Goal: Information Seeking & Learning: Compare options

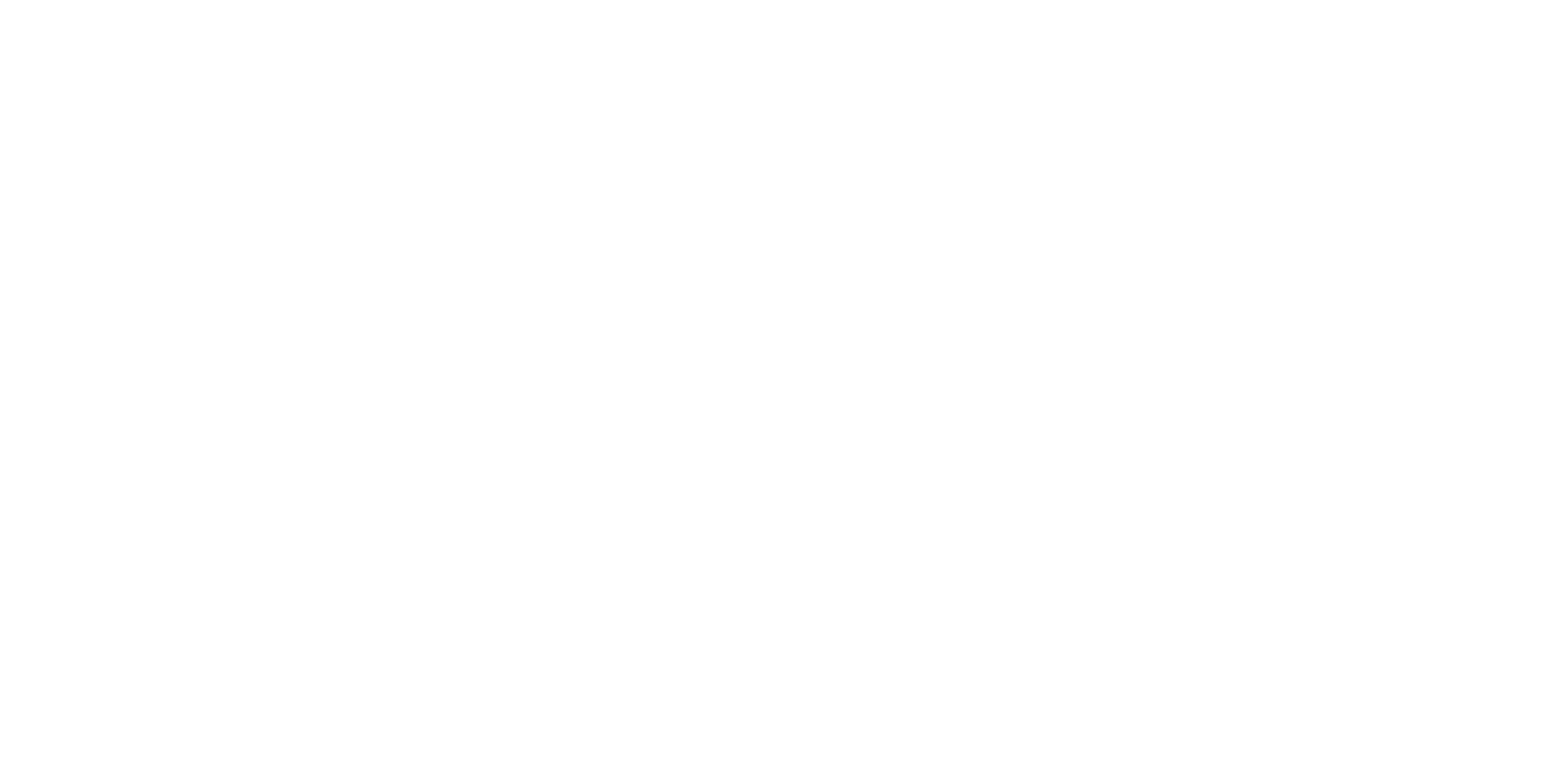
click at [1523, 288] on div at bounding box center [784, 386] width 1568 height 772
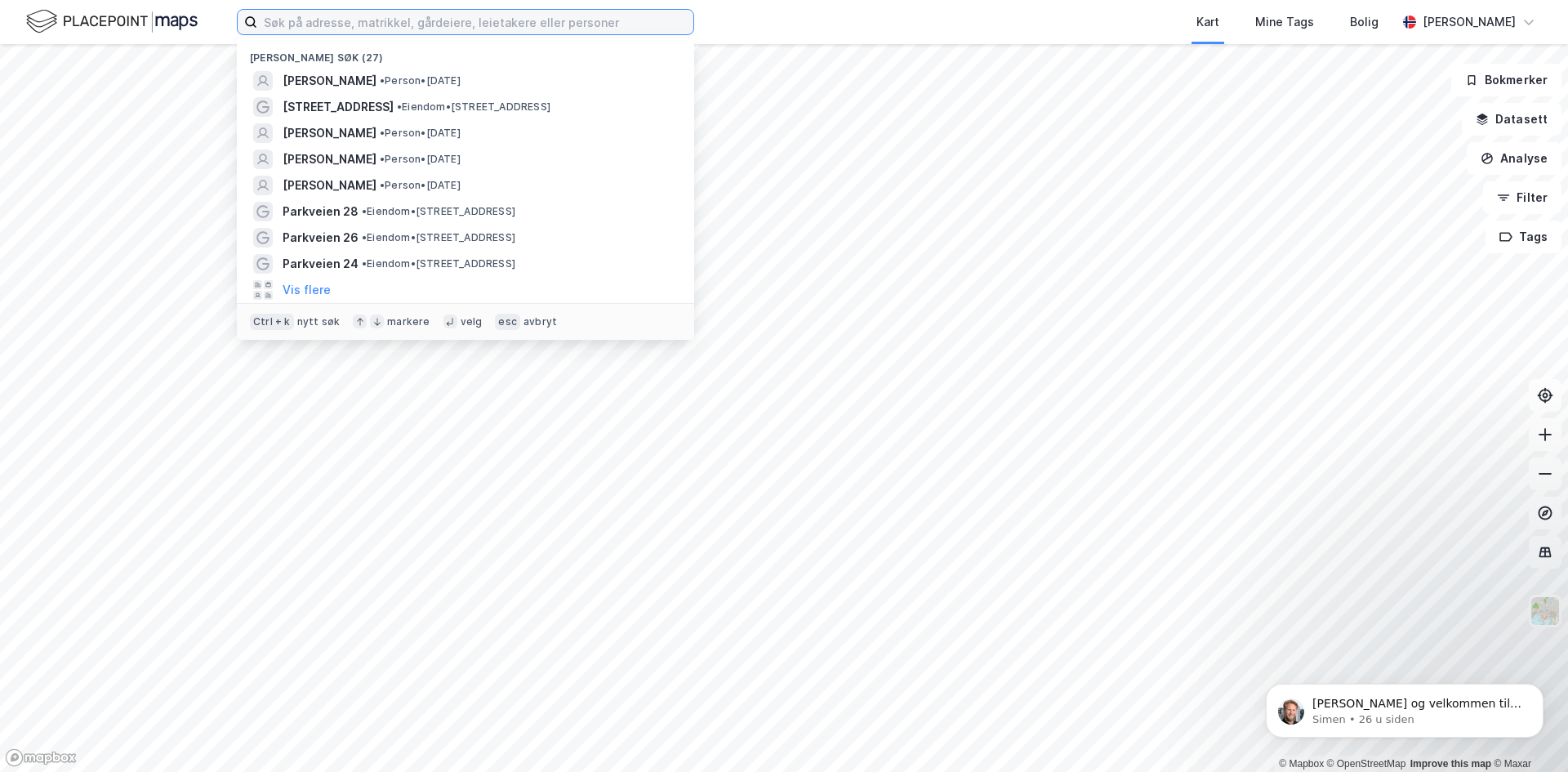
click at [439, 27] on input at bounding box center [475, 22] width 436 height 25
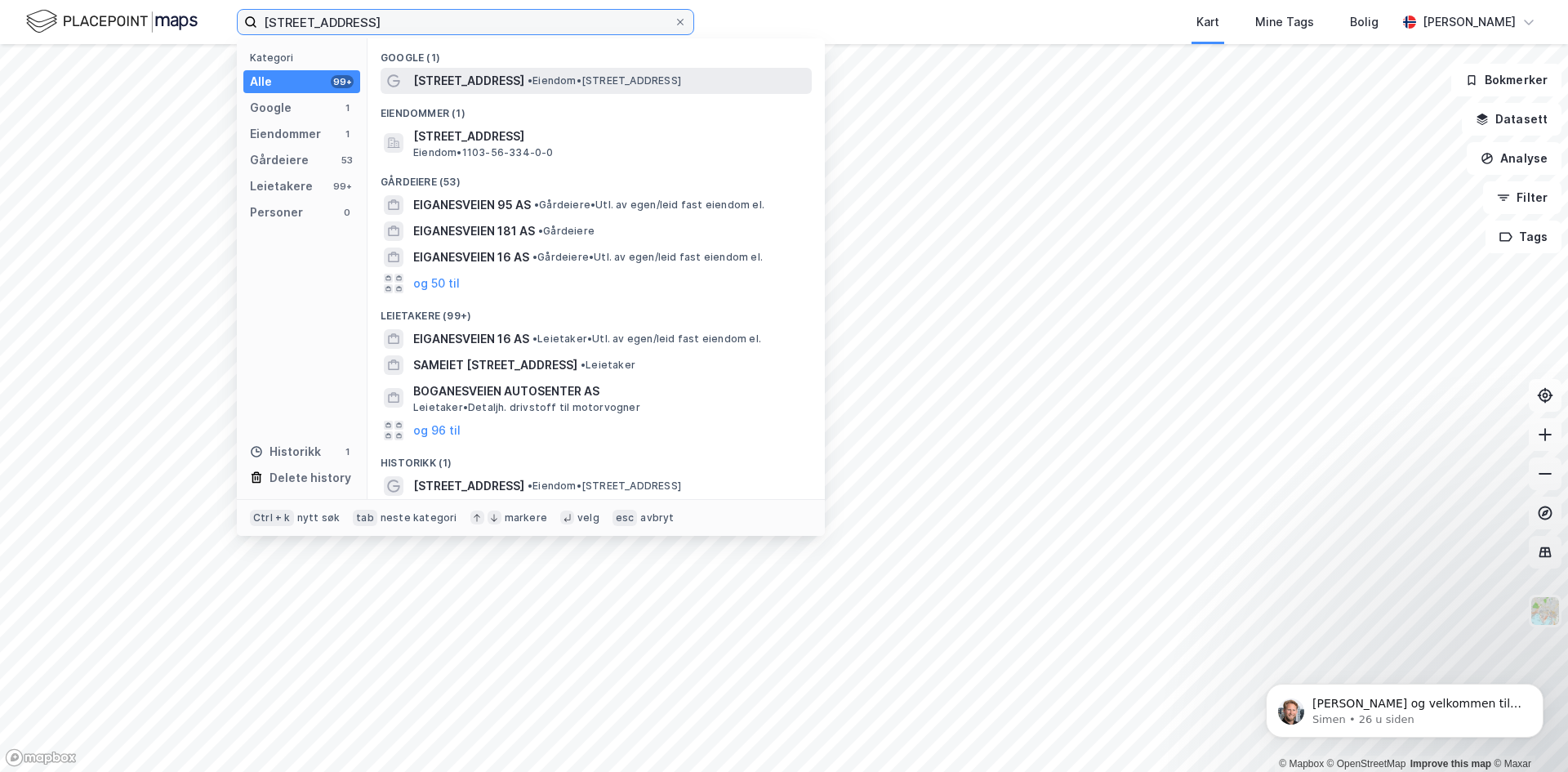
type input "[STREET_ADDRESS]"
click at [458, 86] on span "[STREET_ADDRESS]" at bounding box center [468, 81] width 111 height 20
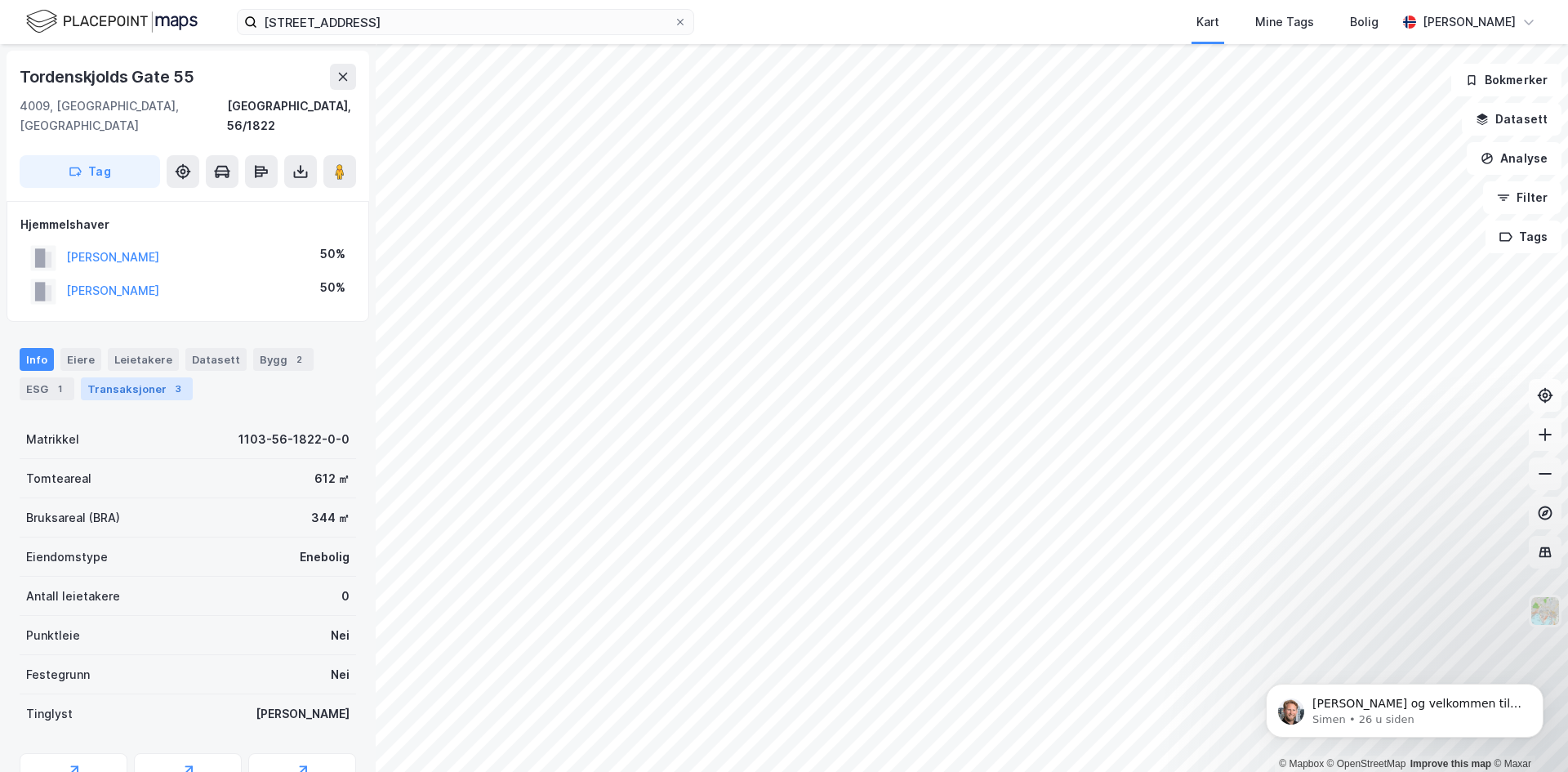
click at [114, 377] on div "Transaksjoner 3" at bounding box center [137, 388] width 112 height 23
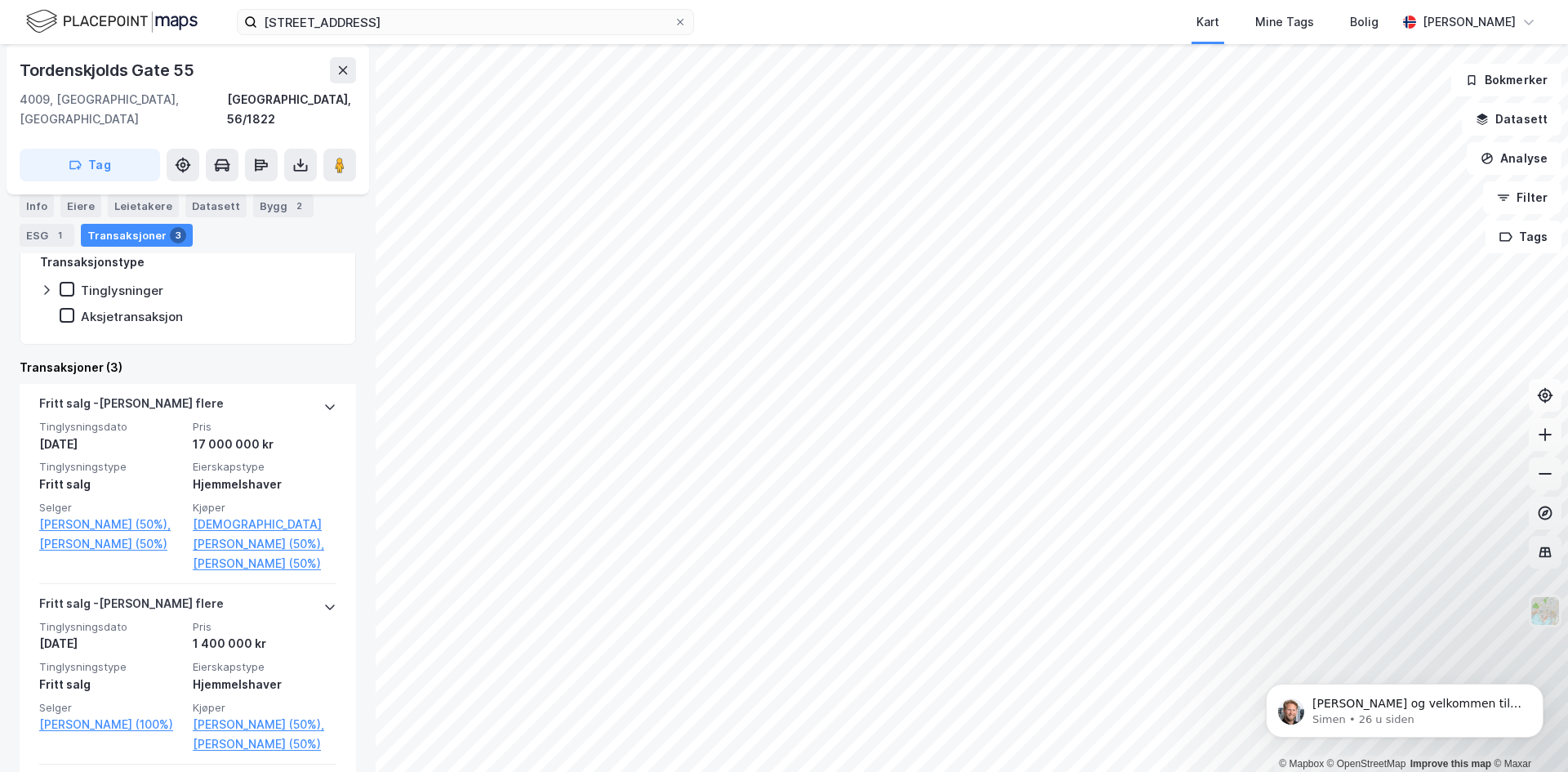
scroll to position [327, 0]
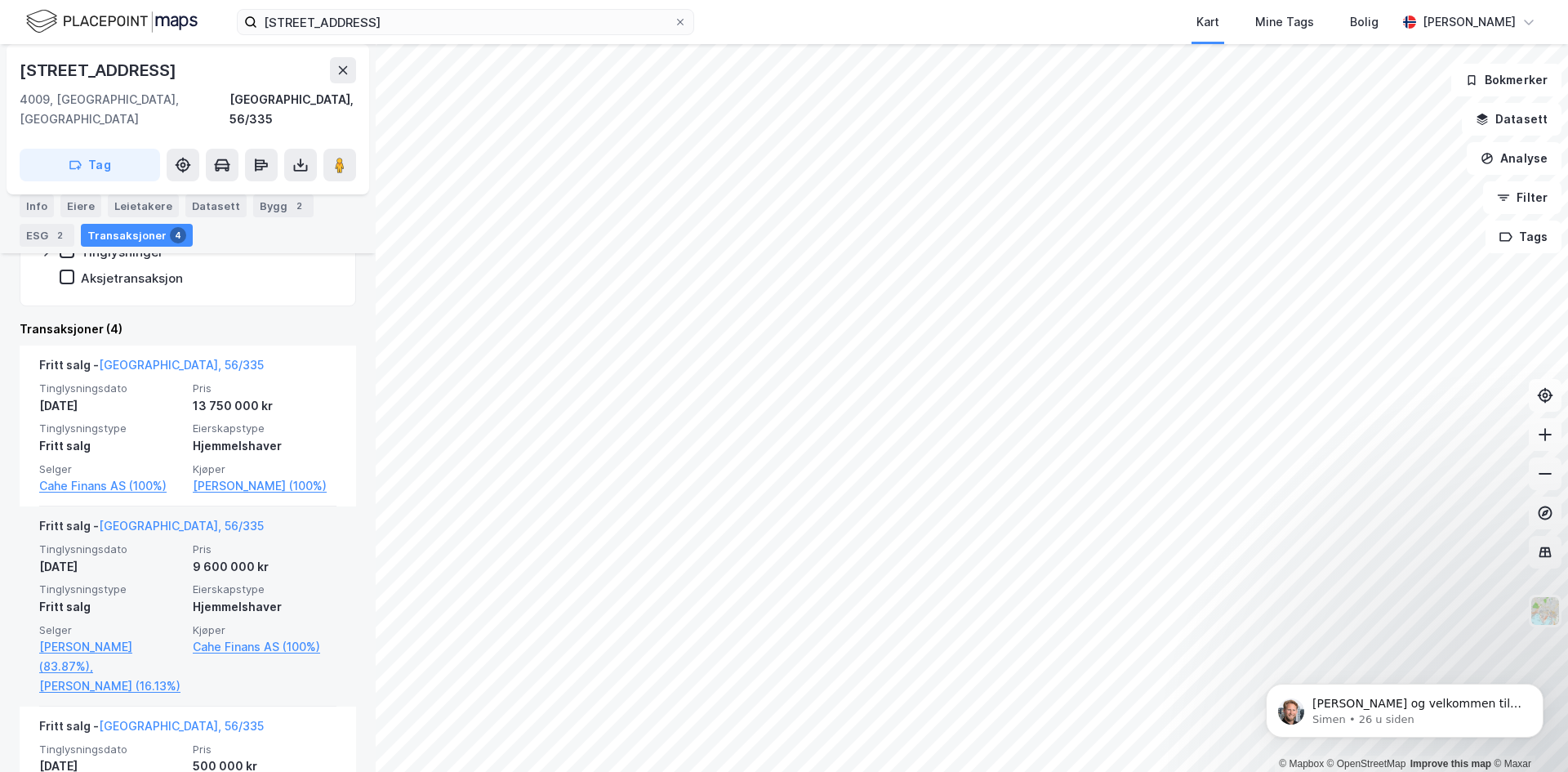
scroll to position [490, 0]
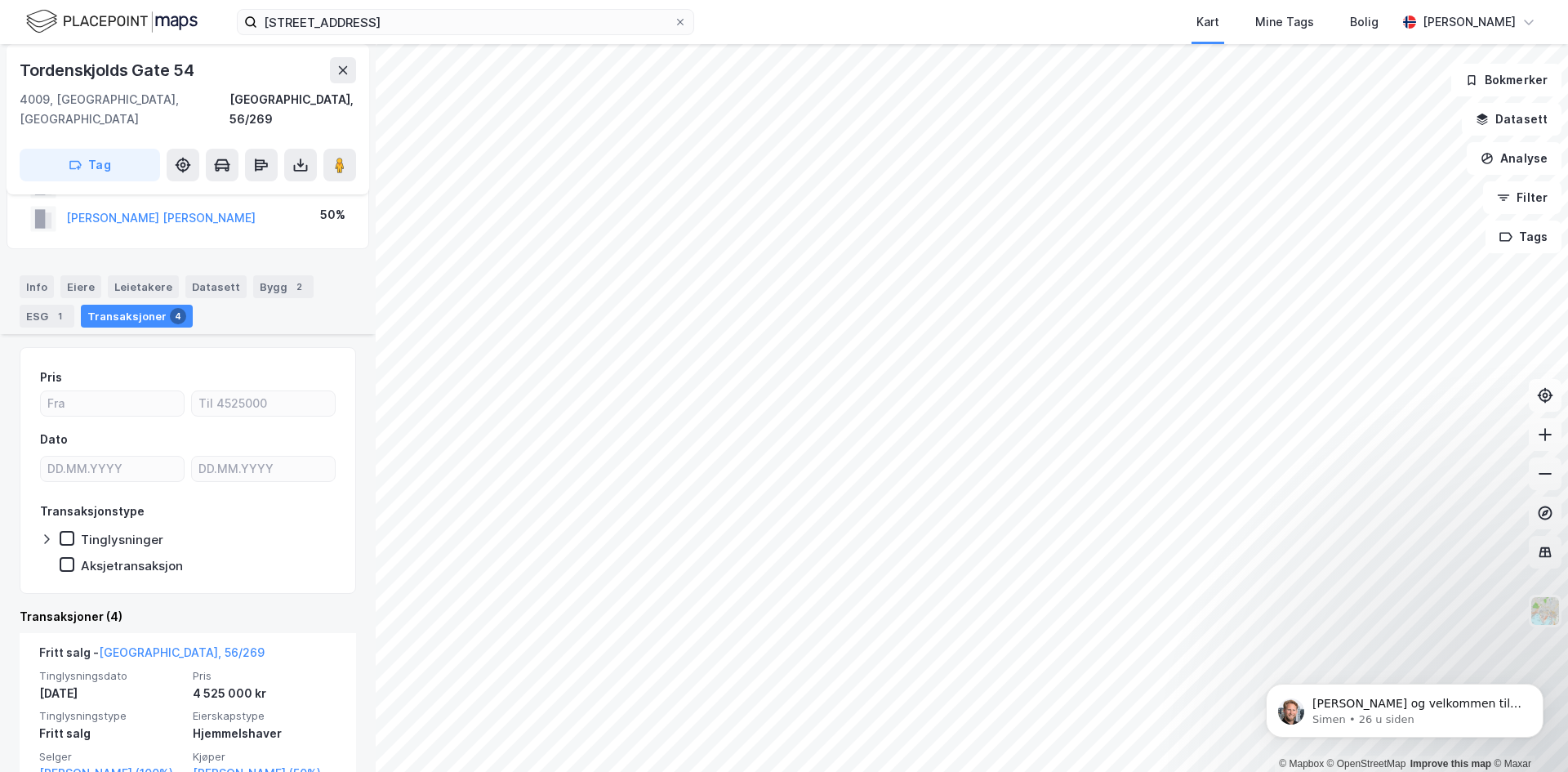
scroll to position [164, 0]
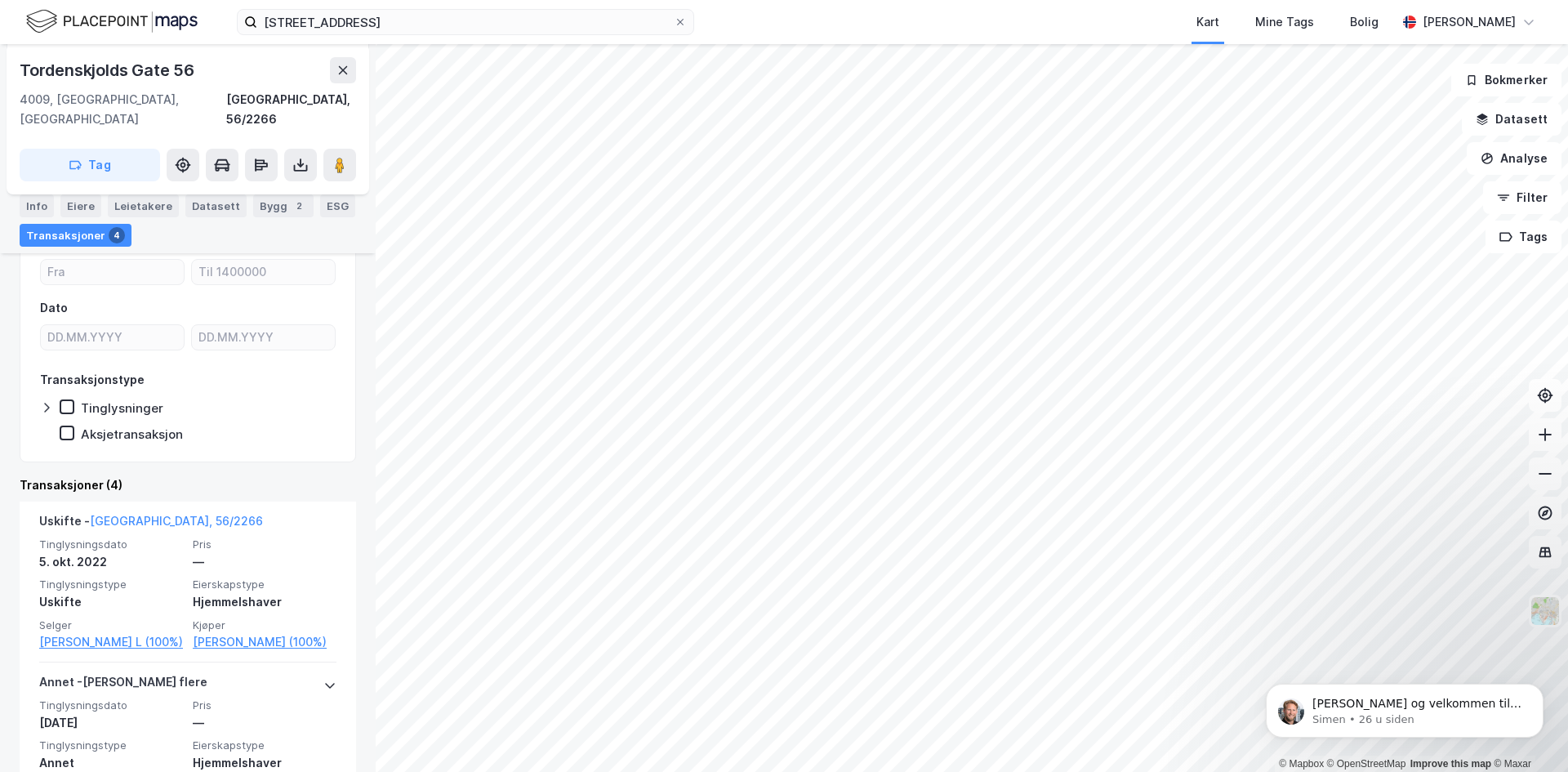
scroll to position [89, 0]
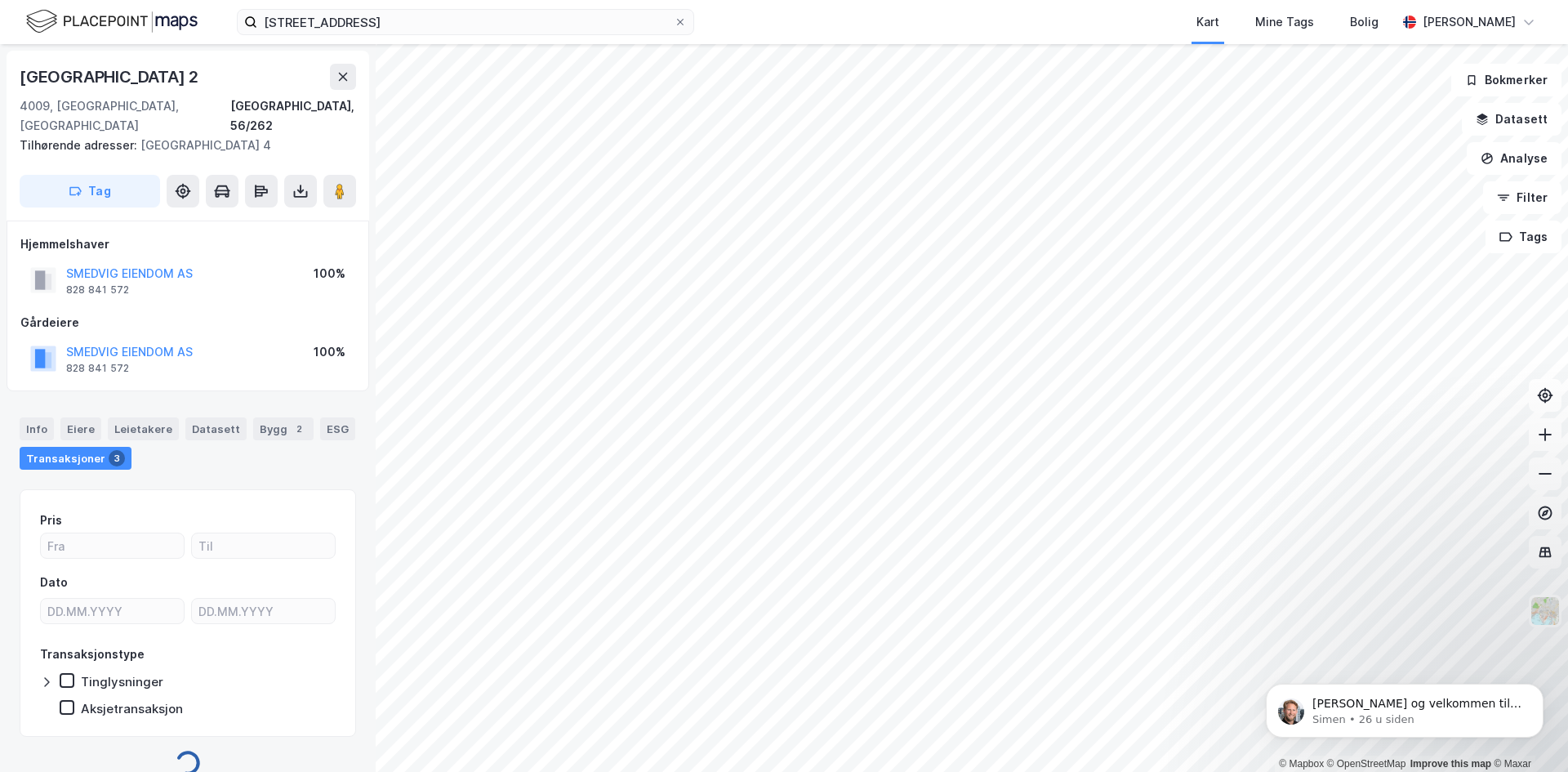
scroll to position [1, 0]
